Goal: Check status: Check status

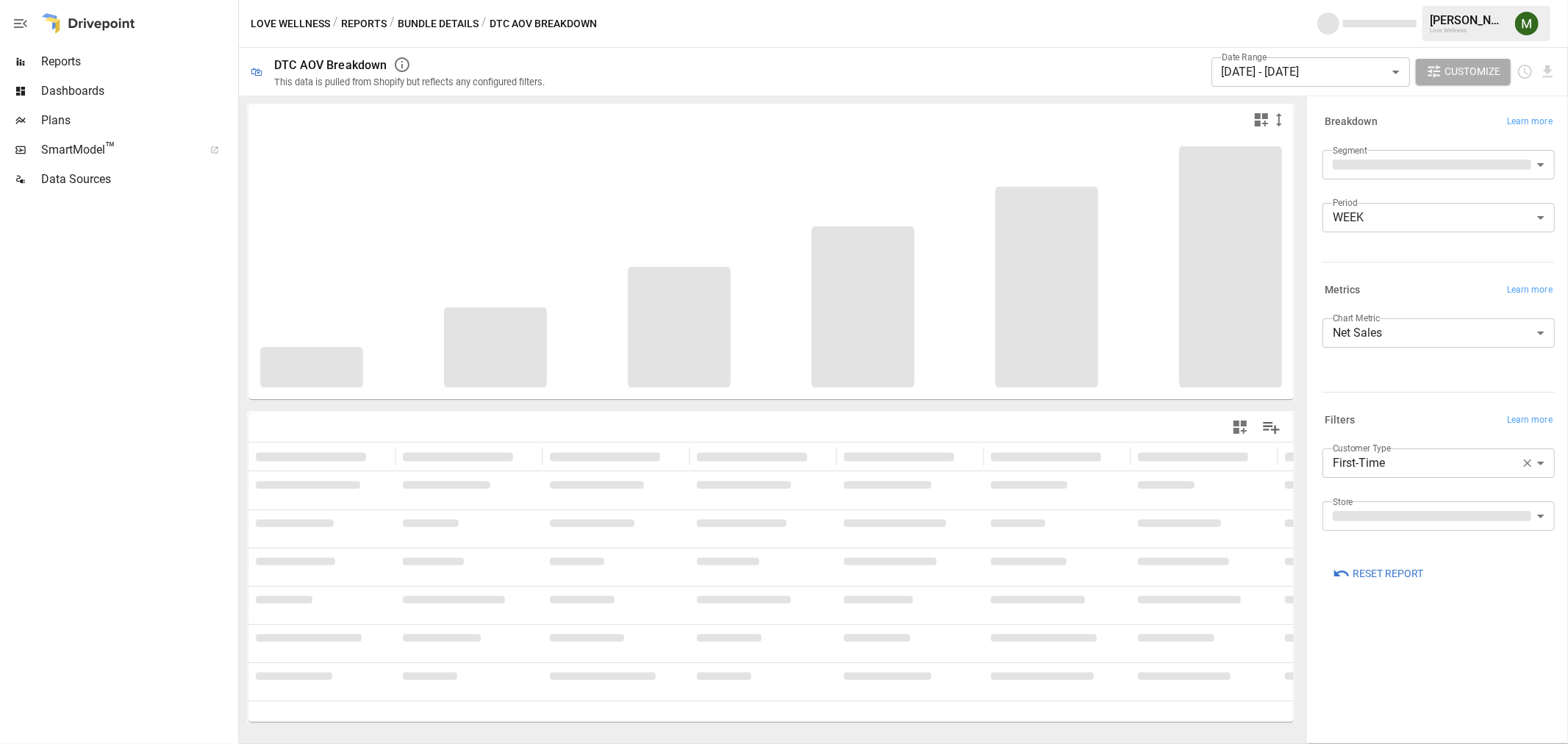
click at [1269, 0] on body "**********" at bounding box center [784, 0] width 1568 height 0
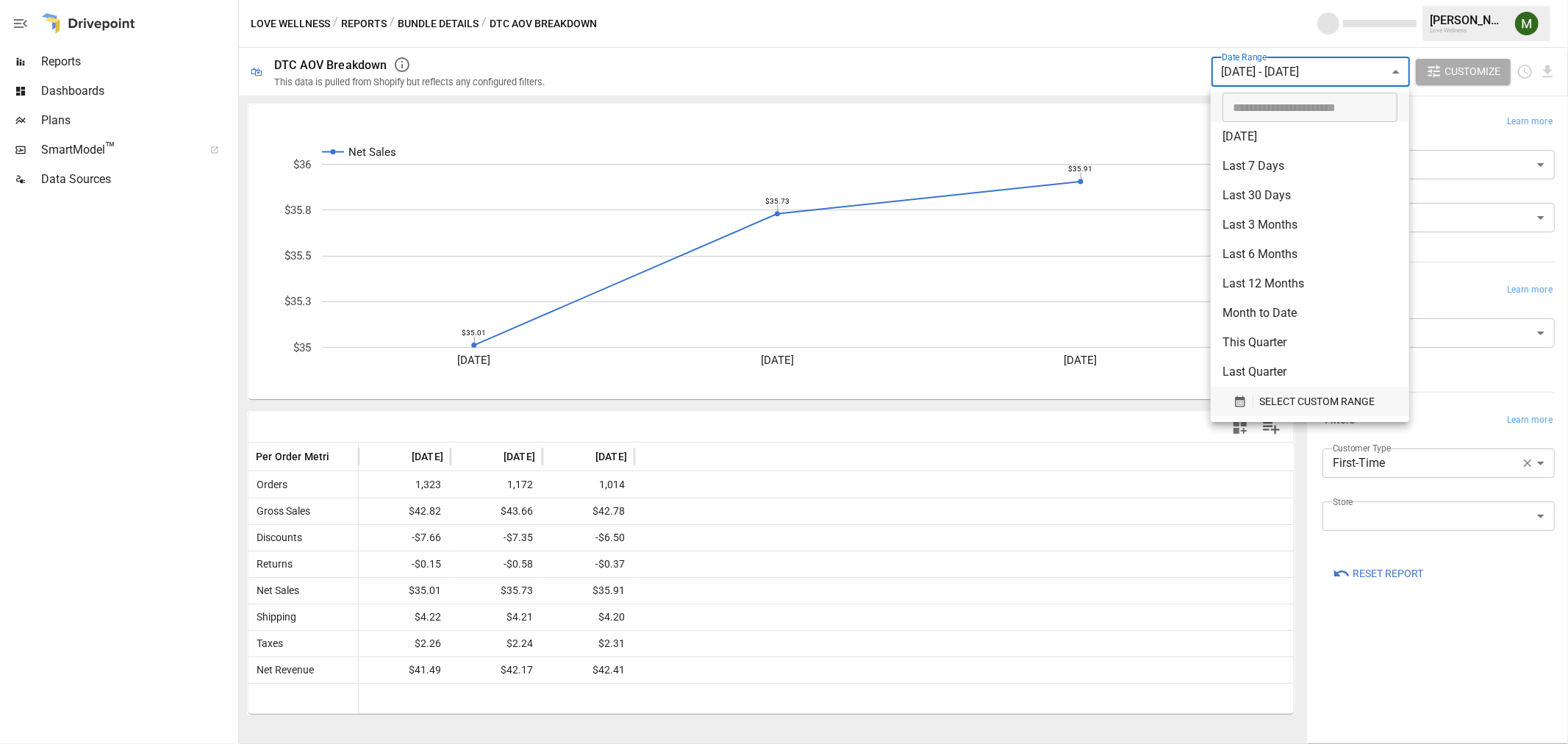
click at [1272, 400] on span "SELECT CUSTOM RANGE" at bounding box center [1317, 401] width 116 height 18
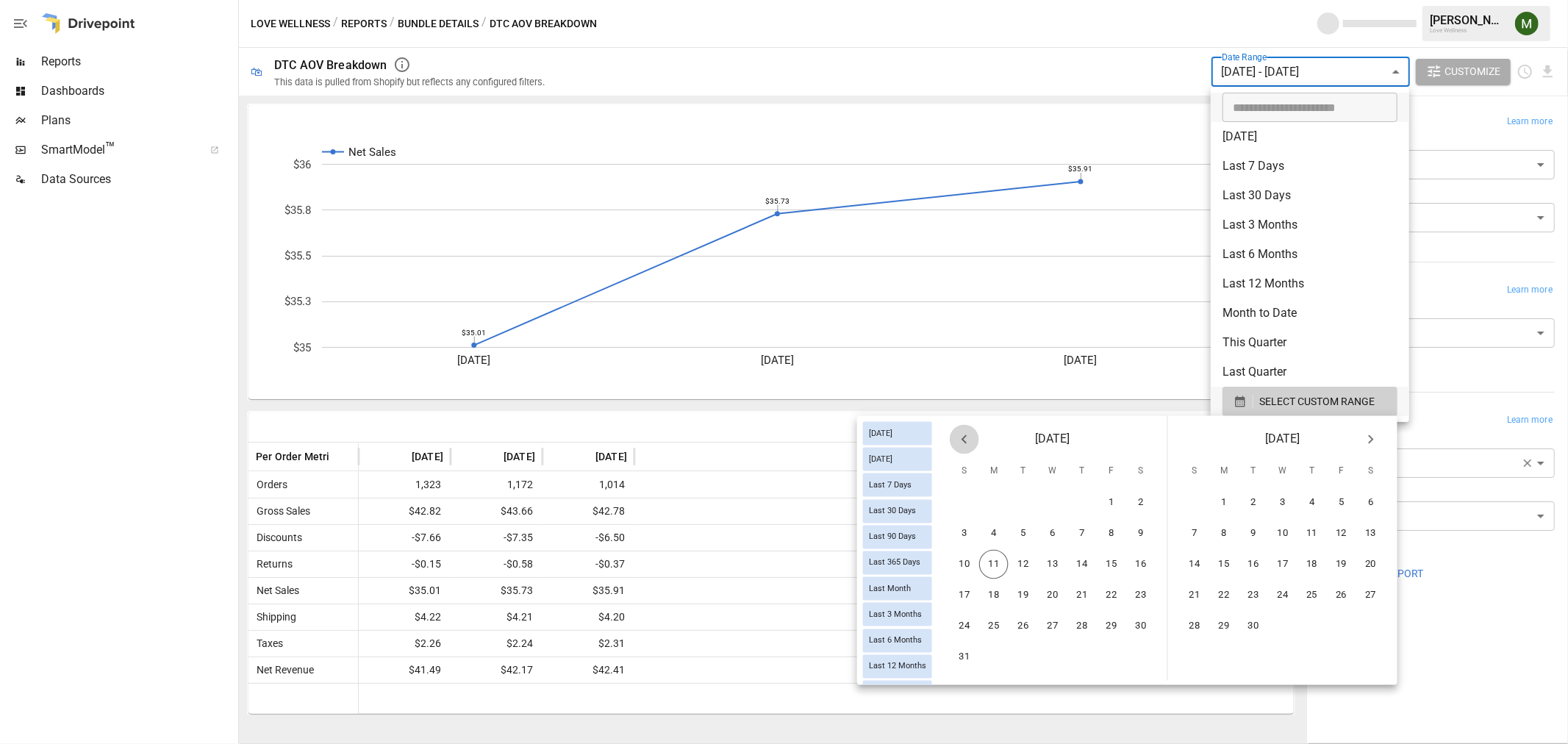
click at [956, 438] on icon "Previous month" at bounding box center [965, 439] width 18 height 18
click at [965, 618] on button "27" at bounding box center [964, 626] width 30 height 30
drag, startPoint x: 1373, startPoint y: 525, endPoint x: 1137, endPoint y: 371, distance: 281.8
click at [1358, 525] on button "9" at bounding box center [1371, 533] width 30 height 30
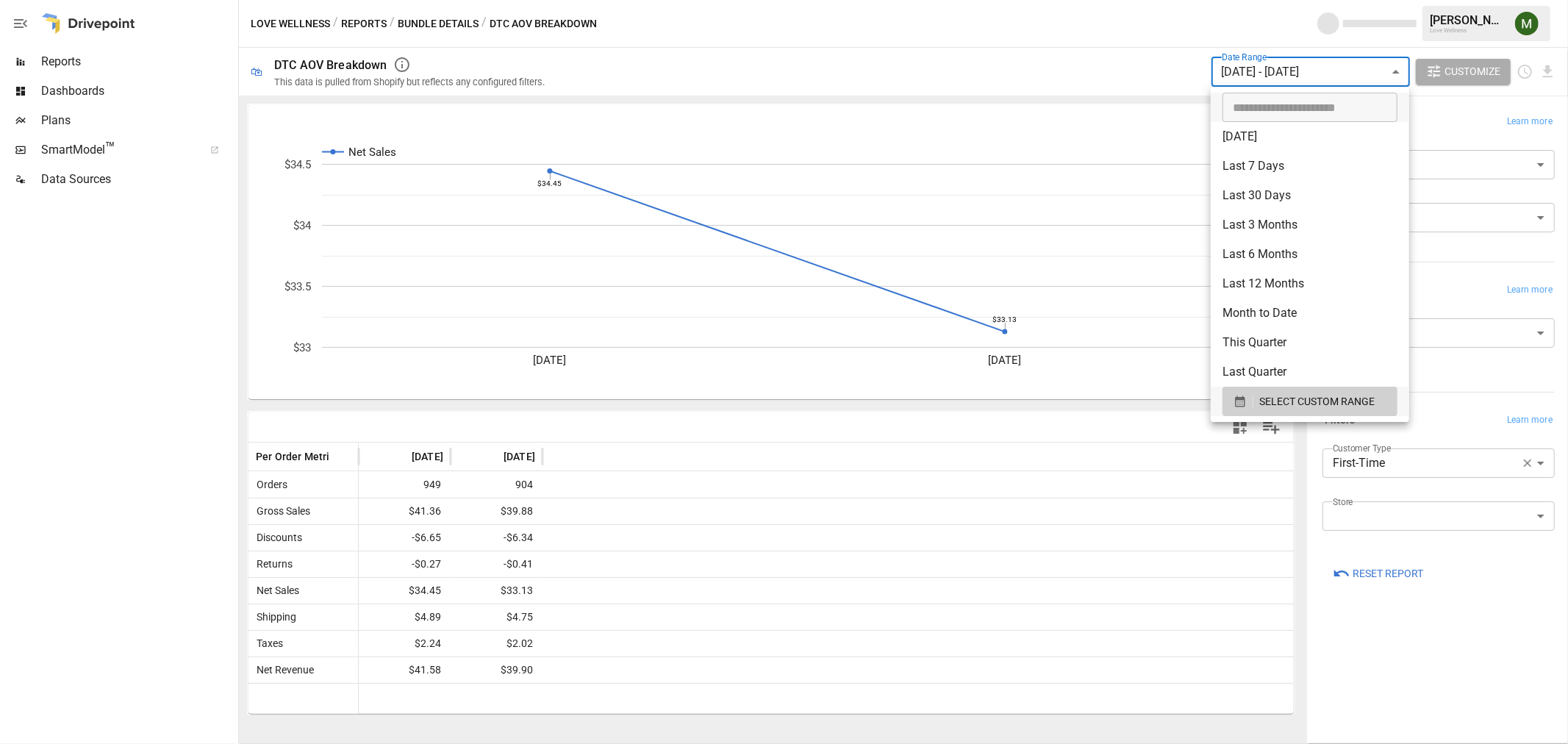
click at [964, 447] on div at bounding box center [784, 372] width 1568 height 744
